Goal: Task Accomplishment & Management: Manage account settings

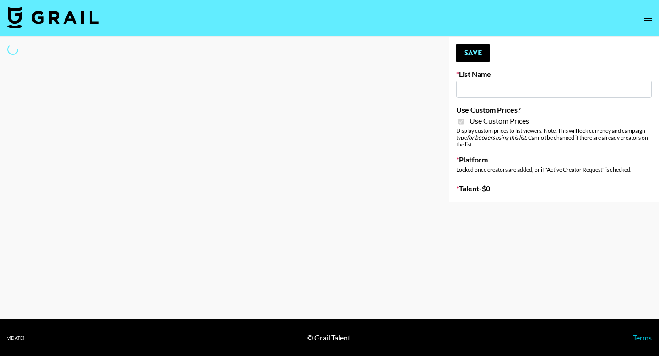
type input "Solitaire Harverst (8th Aug)"
checkbox input "true"
select select "Brand"
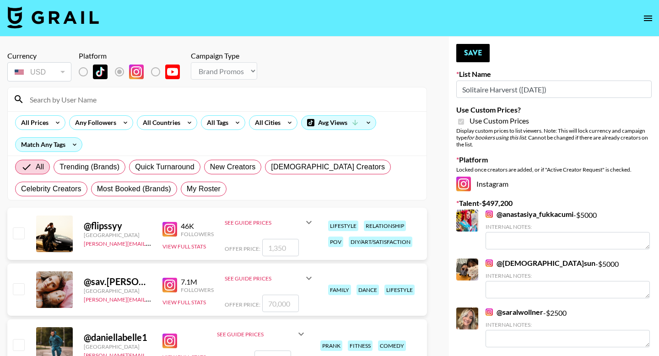
scroll to position [12, 0]
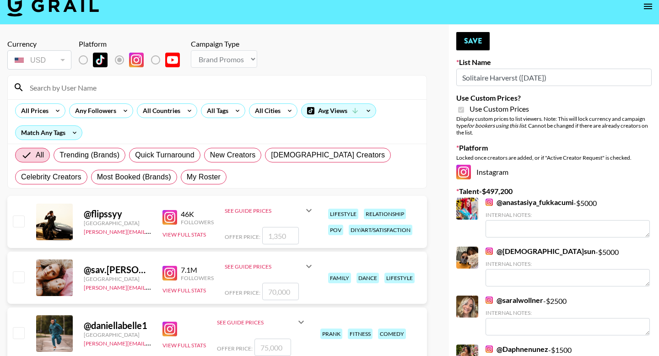
click at [203, 178] on span "My Roster" at bounding box center [204, 177] width 34 height 11
click at [187, 177] on input "My Roster" at bounding box center [187, 177] width 0 height 0
radio input "true"
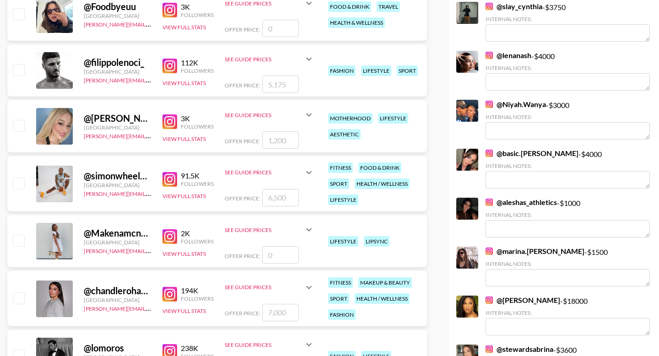
scroll to position [1169, 0]
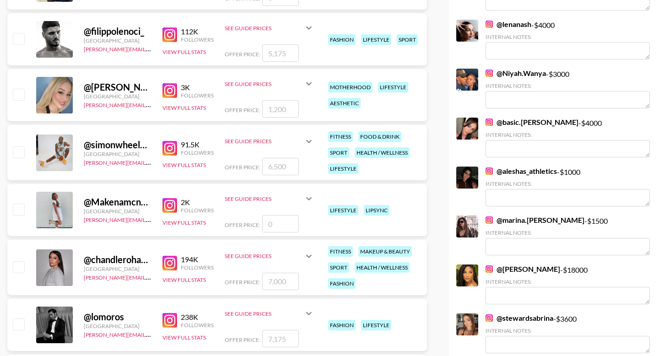
click at [20, 96] on input "checkbox" at bounding box center [18, 94] width 11 height 11
checkbox input "true"
type input "1200"
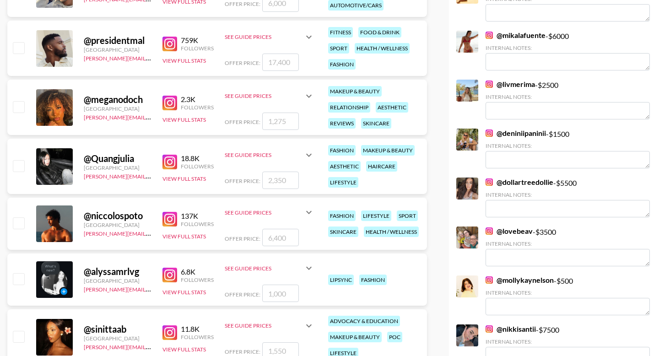
scroll to position [472, 0]
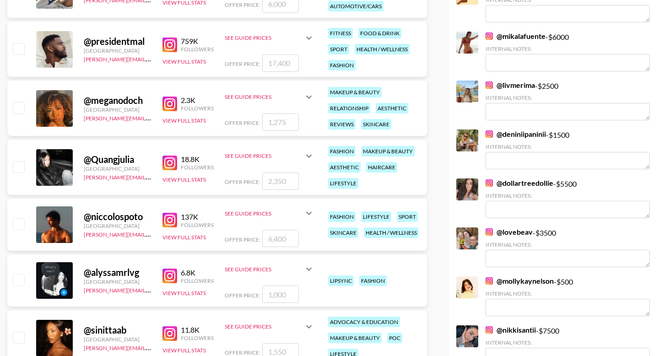
click at [13, 166] on input "checkbox" at bounding box center [18, 166] width 11 height 11
checkbox input "true"
type input "2350"
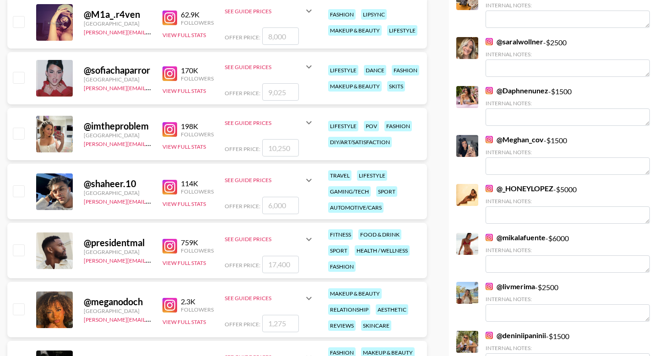
scroll to position [254, 0]
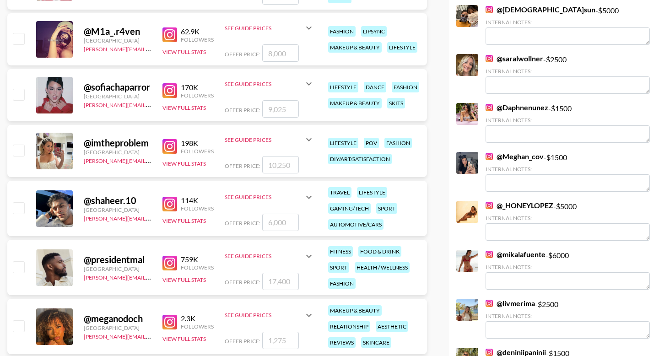
click at [16, 40] on input "checkbox" at bounding box center [18, 38] width 11 height 11
checkbox input "true"
type input "8000"
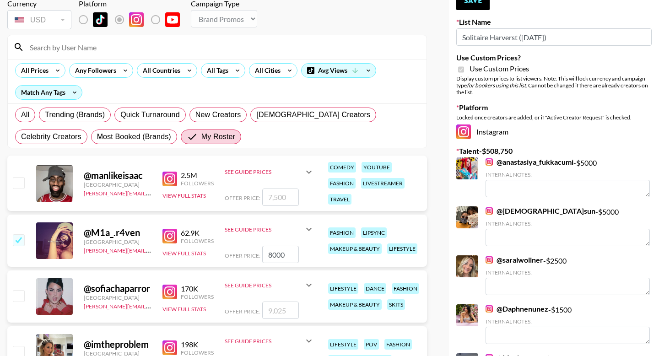
scroll to position [0, 0]
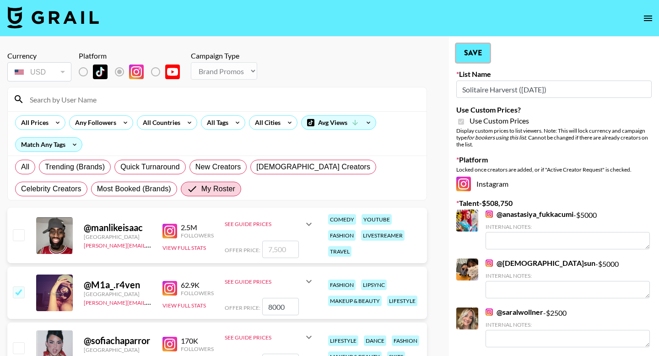
click at [469, 55] on button "Save" at bounding box center [472, 53] width 33 height 18
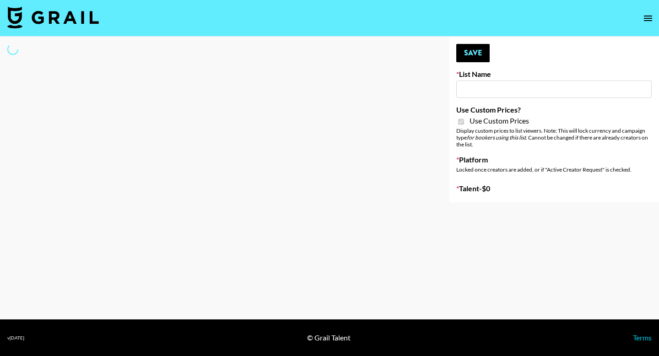
type input "Lip Liner Stain (8th Aug)"
checkbox input "true"
select select "Brand"
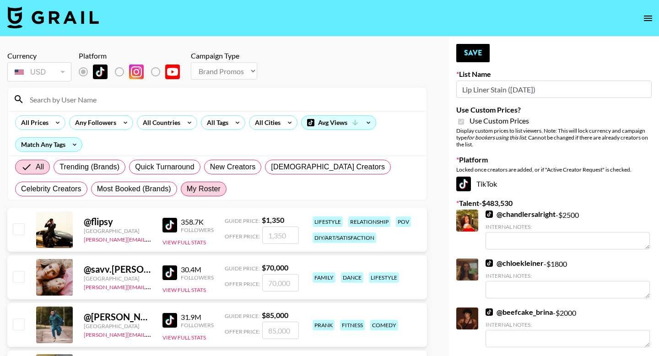
click at [202, 184] on span "My Roster" at bounding box center [204, 189] width 34 height 11
click at [187, 189] on input "My Roster" at bounding box center [187, 189] width 0 height 0
radio input "true"
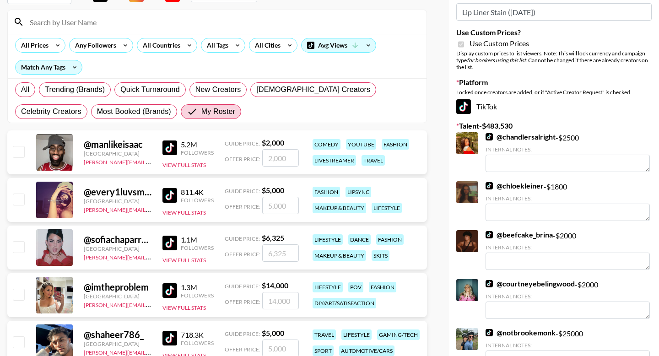
scroll to position [84, 0]
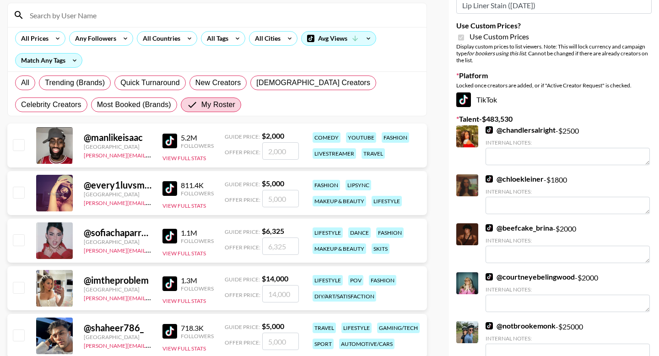
click at [16, 195] on input "checkbox" at bounding box center [18, 192] width 11 height 11
checkbox input "true"
type input "5000"
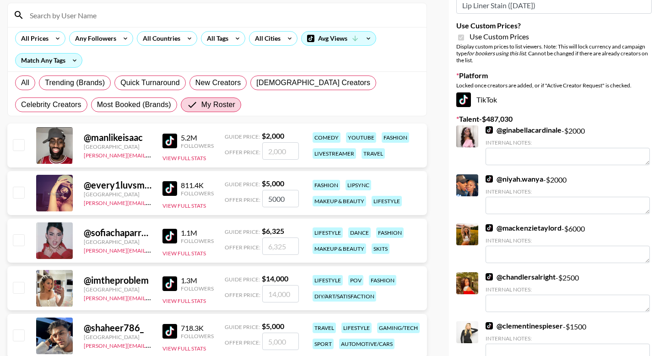
drag, startPoint x: 163, startPoint y: 226, endPoint x: 66, endPoint y: 221, distance: 97.6
click at [158, 226] on div "@ sofiachaparrorr United Kingdom ella.makin@grail-talent.com 1.1M Followers Vie…" at bounding box center [217, 241] width 420 height 44
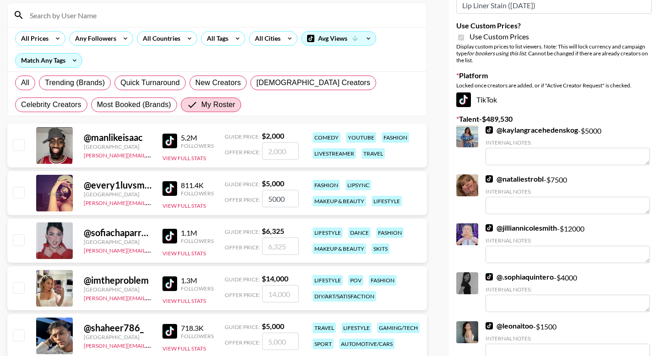
click at [13, 193] on input "checkbox" at bounding box center [18, 192] width 11 height 11
checkbox input "true"
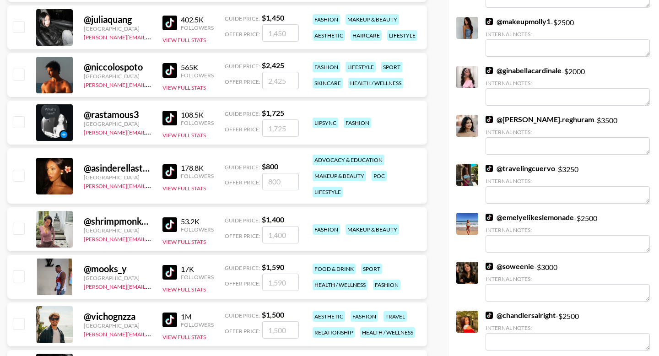
scroll to position [401, 0]
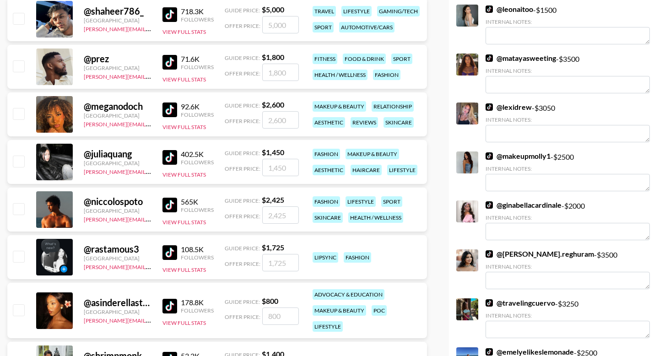
click at [166, 156] on img at bounding box center [169, 157] width 15 height 15
click at [173, 157] on img at bounding box center [169, 157] width 15 height 15
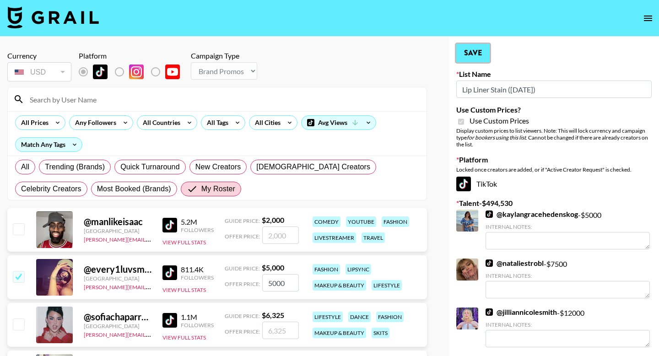
click at [480, 55] on button "Save" at bounding box center [472, 53] width 33 height 18
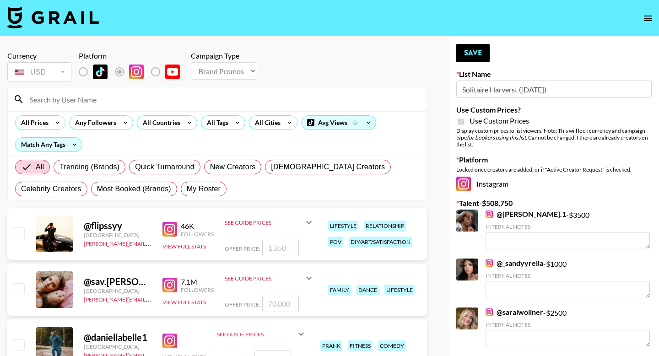
select select "Brand"
click at [203, 188] on span "My Roster" at bounding box center [204, 189] width 34 height 11
click at [187, 189] on input "My Roster" at bounding box center [187, 189] width 0 height 0
radio input "true"
